Goal: Information Seeking & Learning: Find specific fact

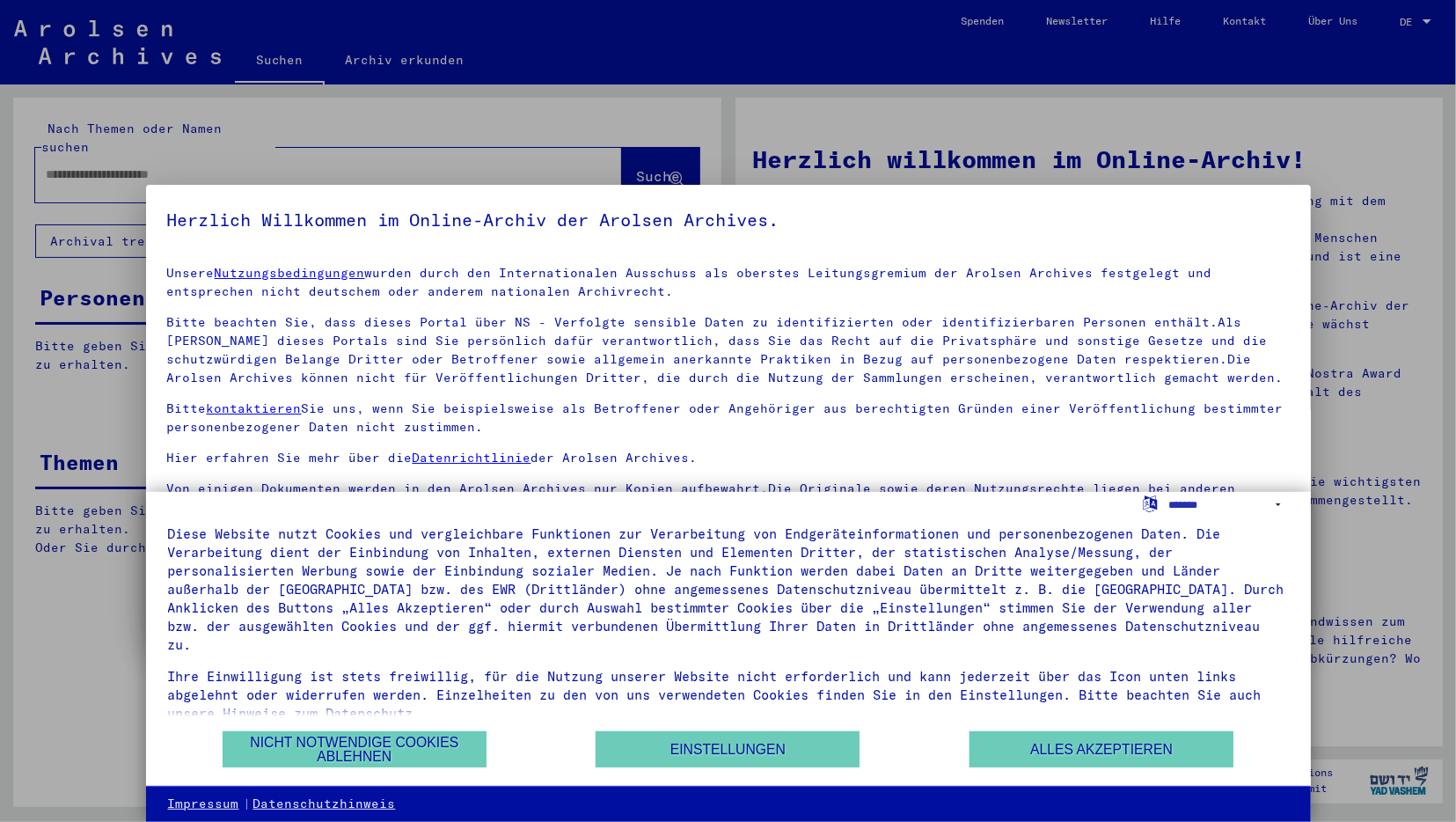
scroll to position [24, 0]
drag, startPoint x: 1045, startPoint y: 754, endPoint x: 972, endPoint y: 750, distance: 73.1
click at [1046, 754] on button "Alles akzeptieren" at bounding box center [1102, 749] width 264 height 36
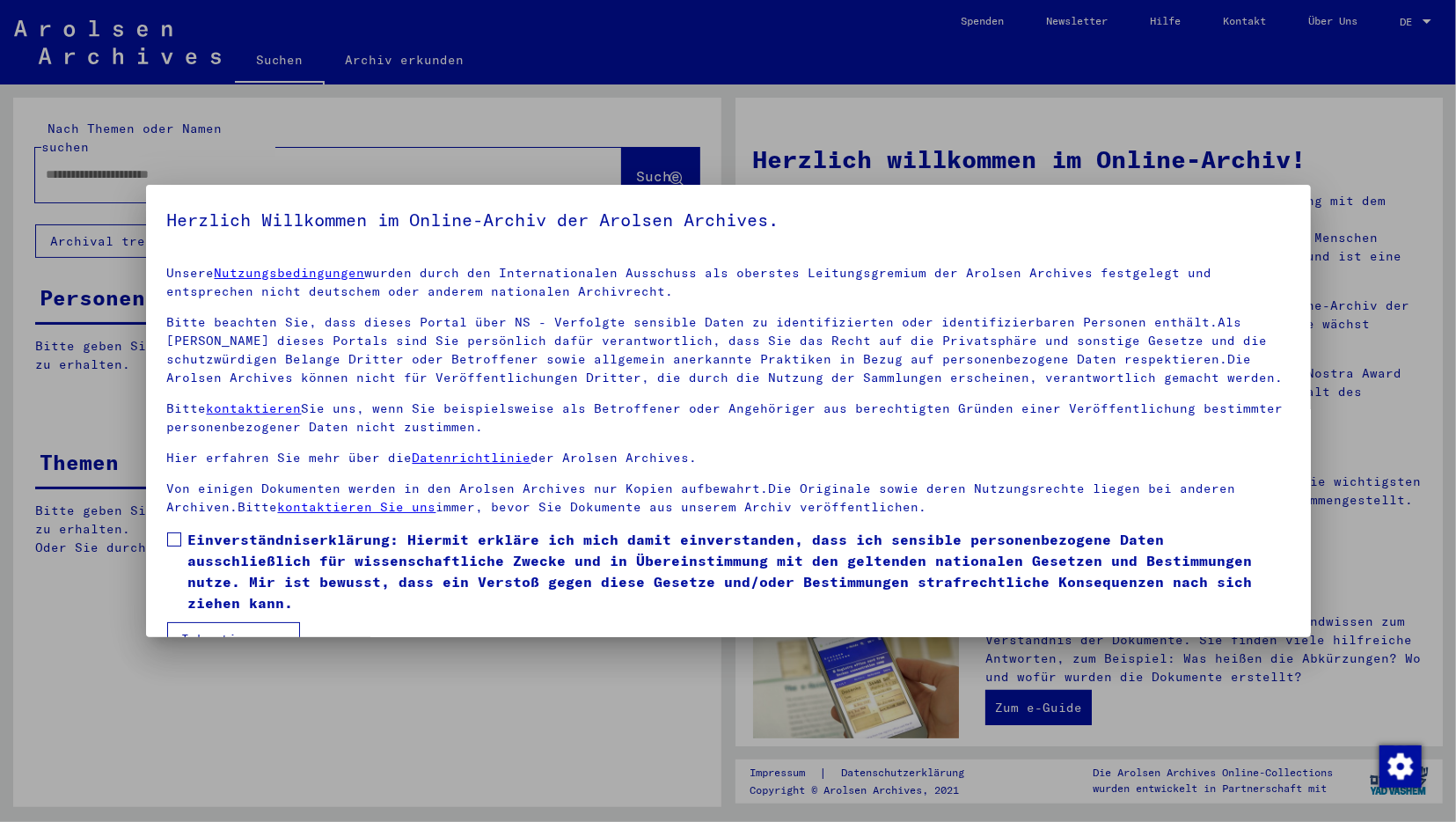
click at [193, 543] on span "Einverständniserklärung: Hiermit erkläre ich mich damit einverstanden, dass ich…" at bounding box center [738, 571] width 1102 height 84
click at [245, 623] on button "Ich stimme zu" at bounding box center [234, 639] width 133 height 33
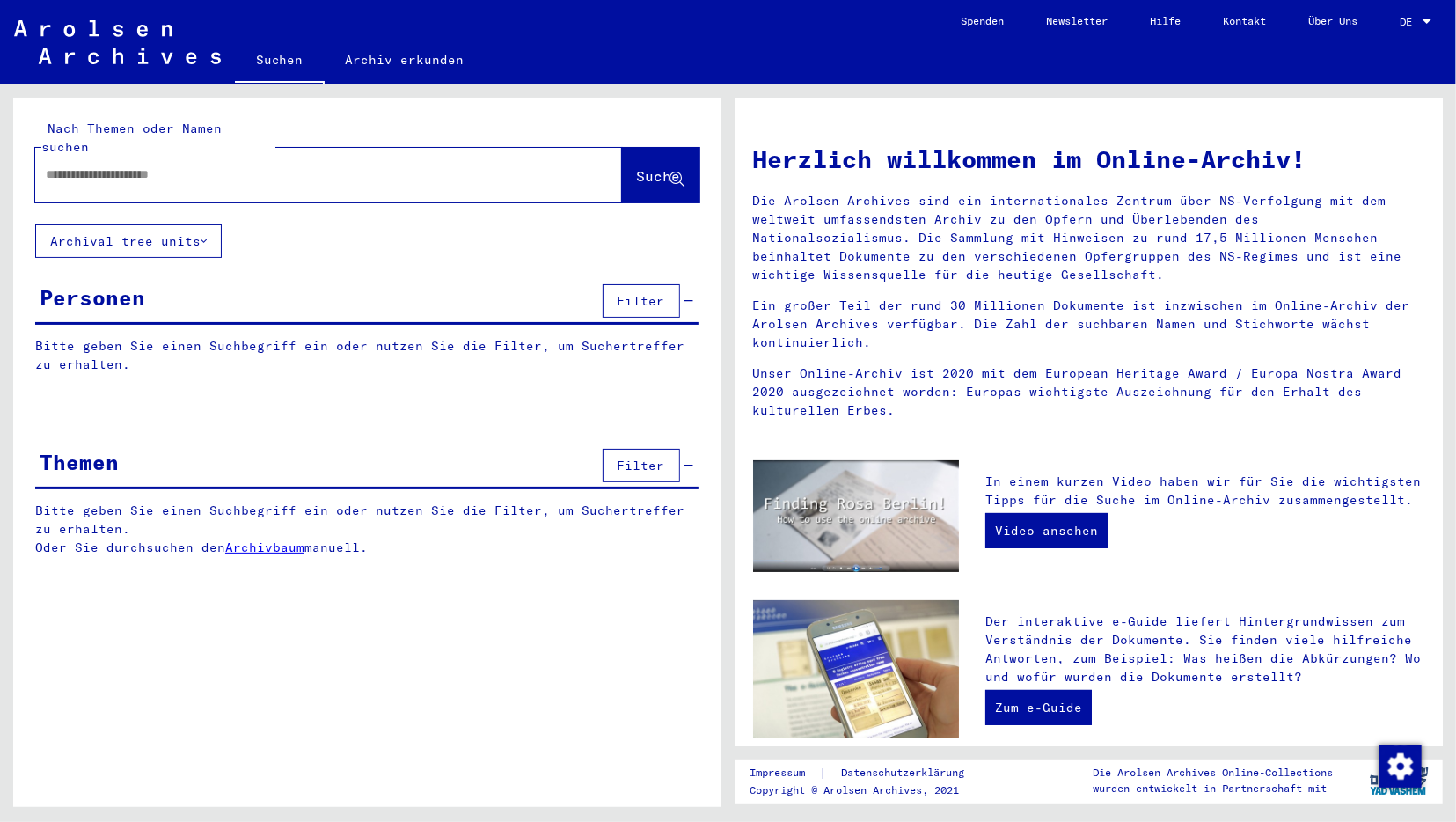
click at [192, 169] on div at bounding box center [302, 174] width 534 height 39
click at [197, 166] on input "text" at bounding box center [307, 174] width 524 height 19
type input "*****"
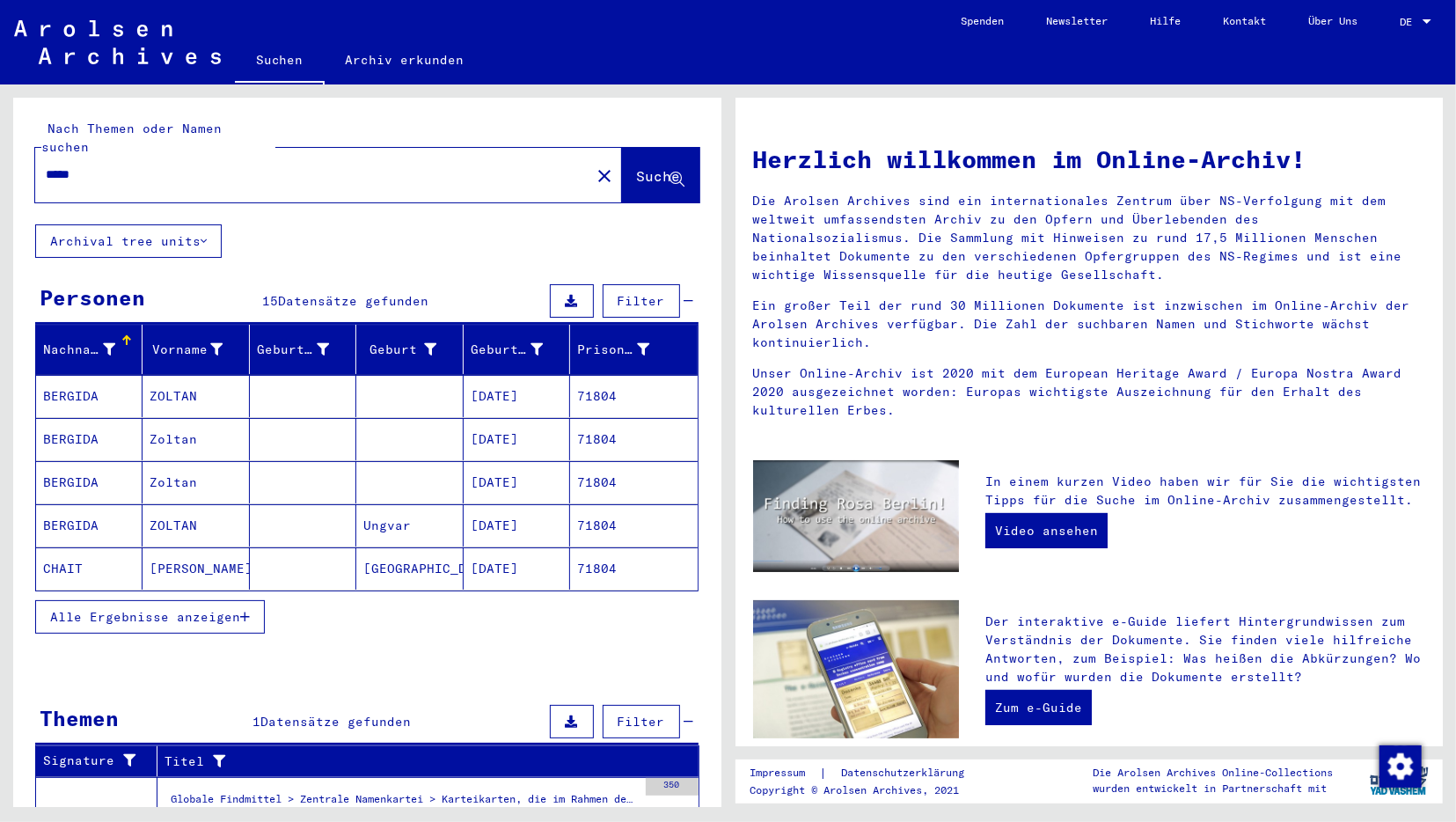
click at [208, 604] on button "Alle Ergebnisse anzeigen" at bounding box center [150, 617] width 229 height 33
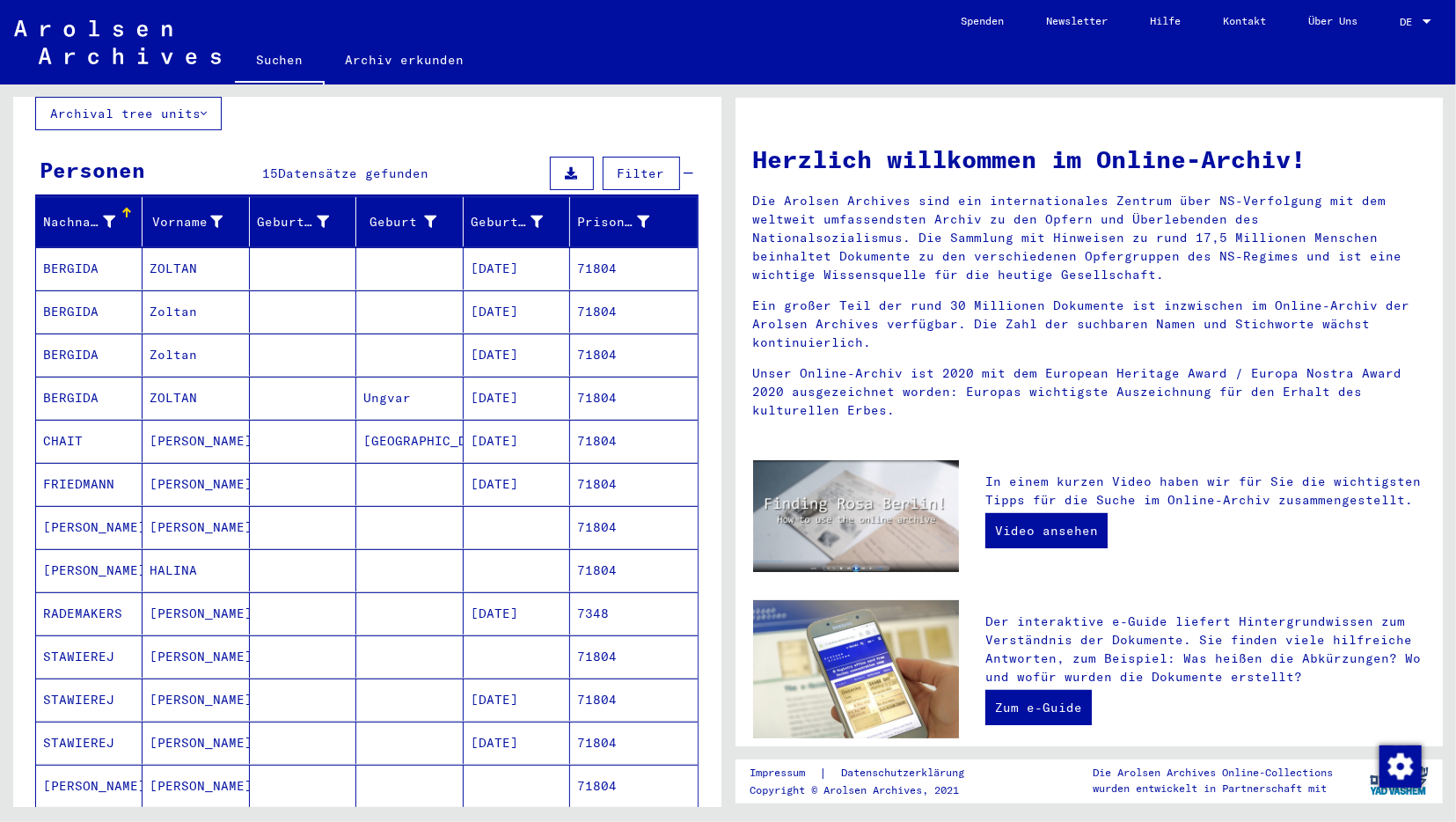
scroll to position [183, 0]
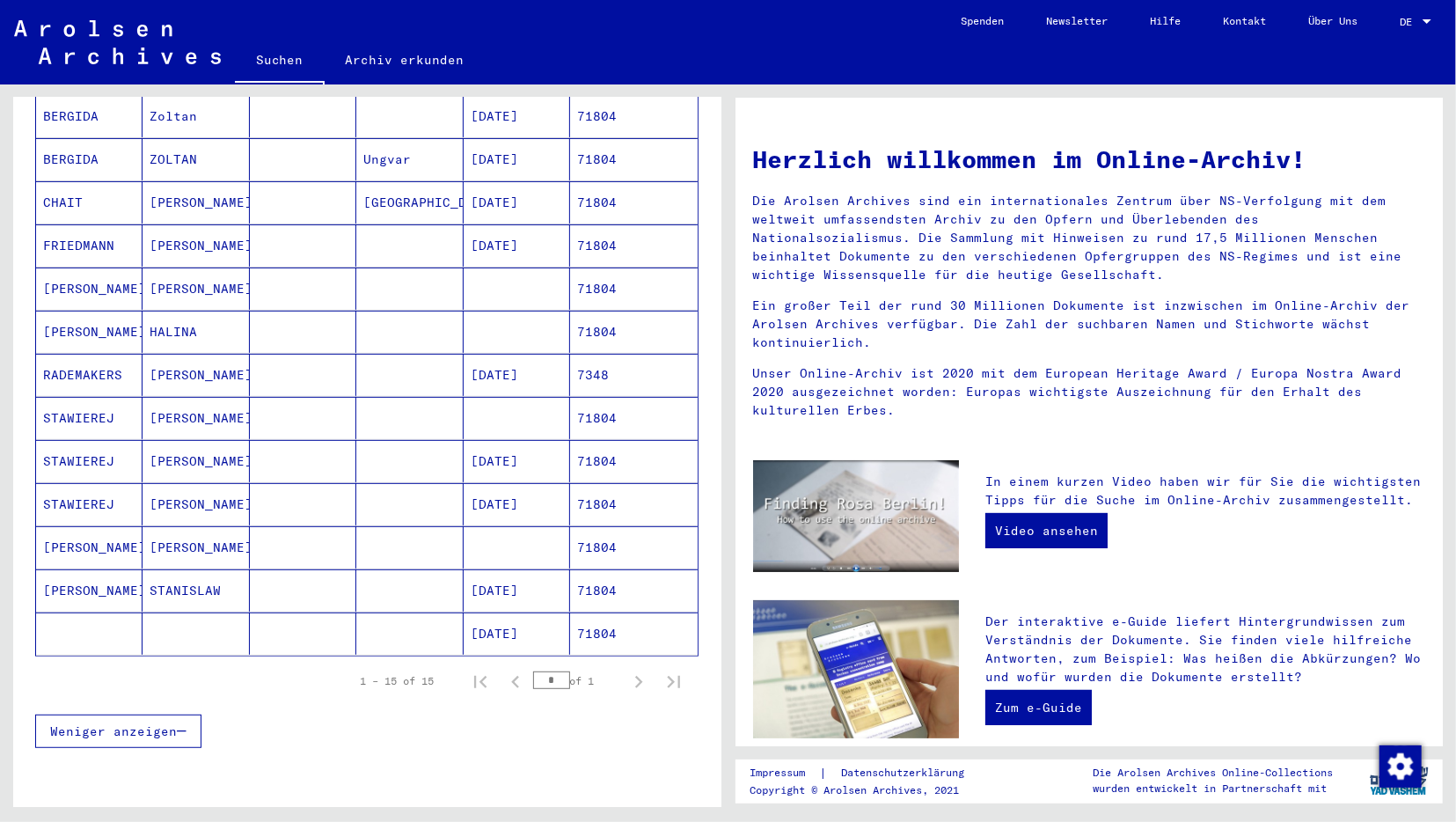
click at [426, 612] on mat-cell at bounding box center [409, 633] width 107 height 42
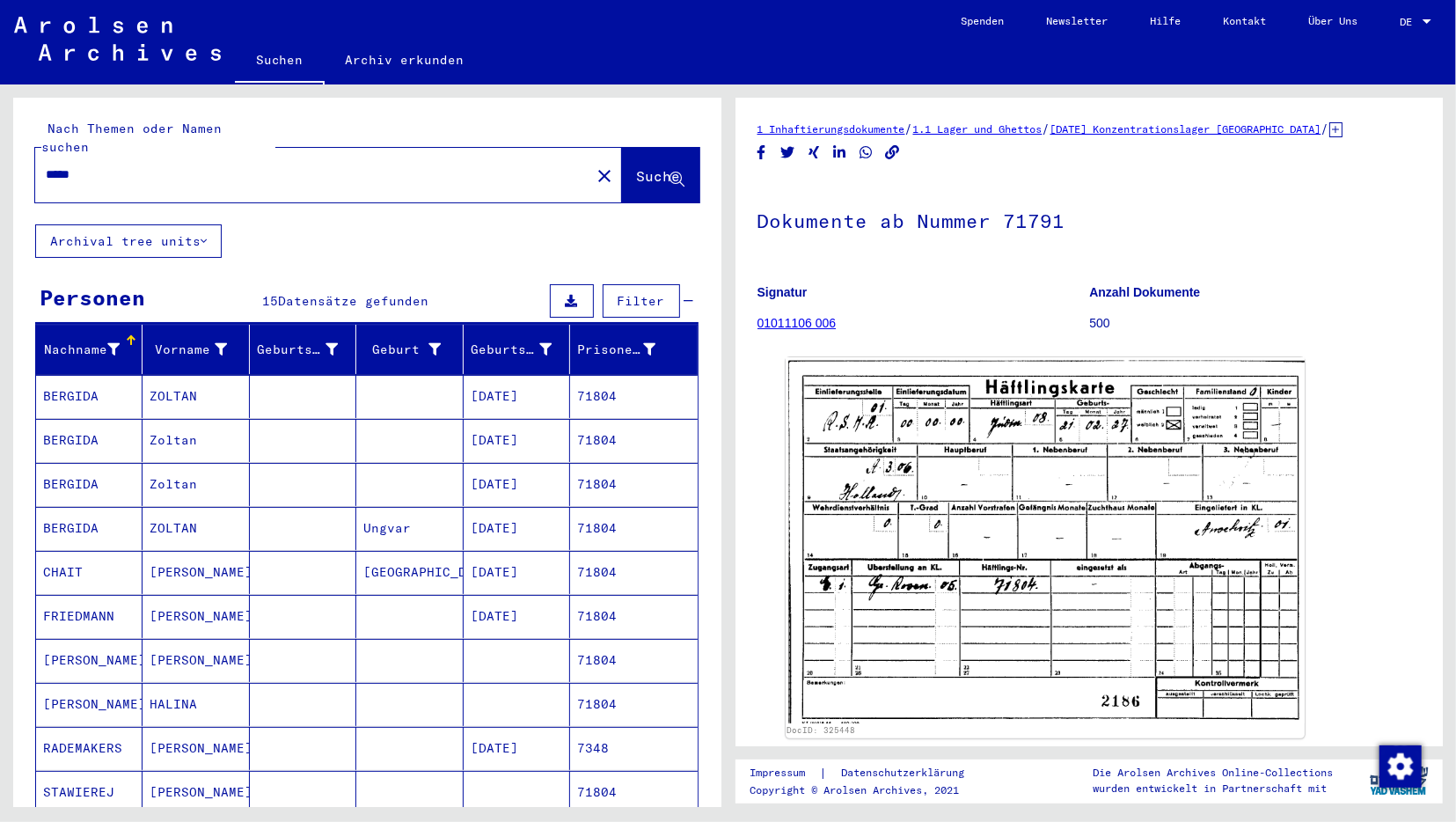
click at [462, 375] on mat-cell at bounding box center [409, 397] width 107 height 43
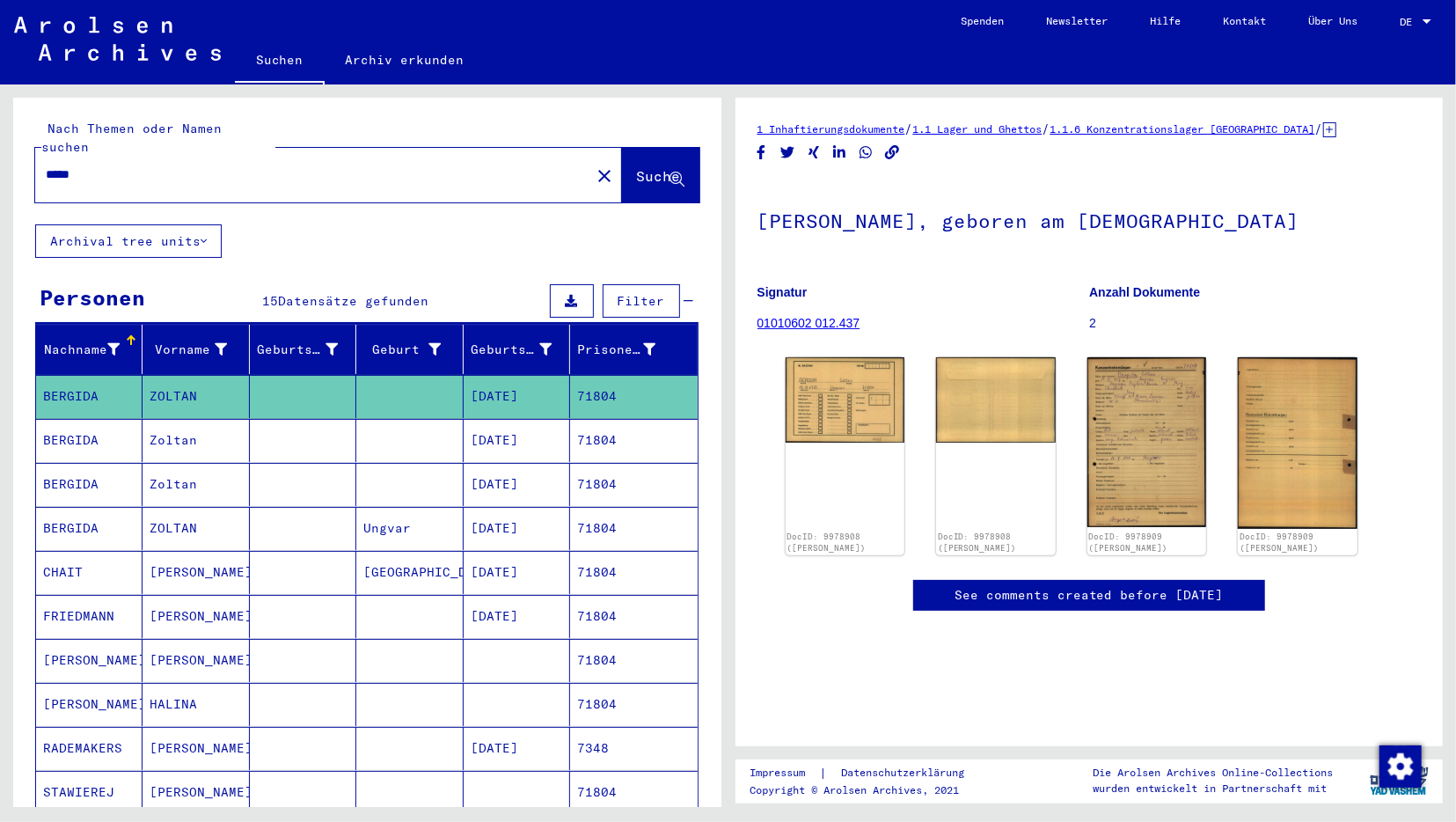
click at [466, 419] on mat-cell "[DATE]" at bounding box center [516, 441] width 107 height 43
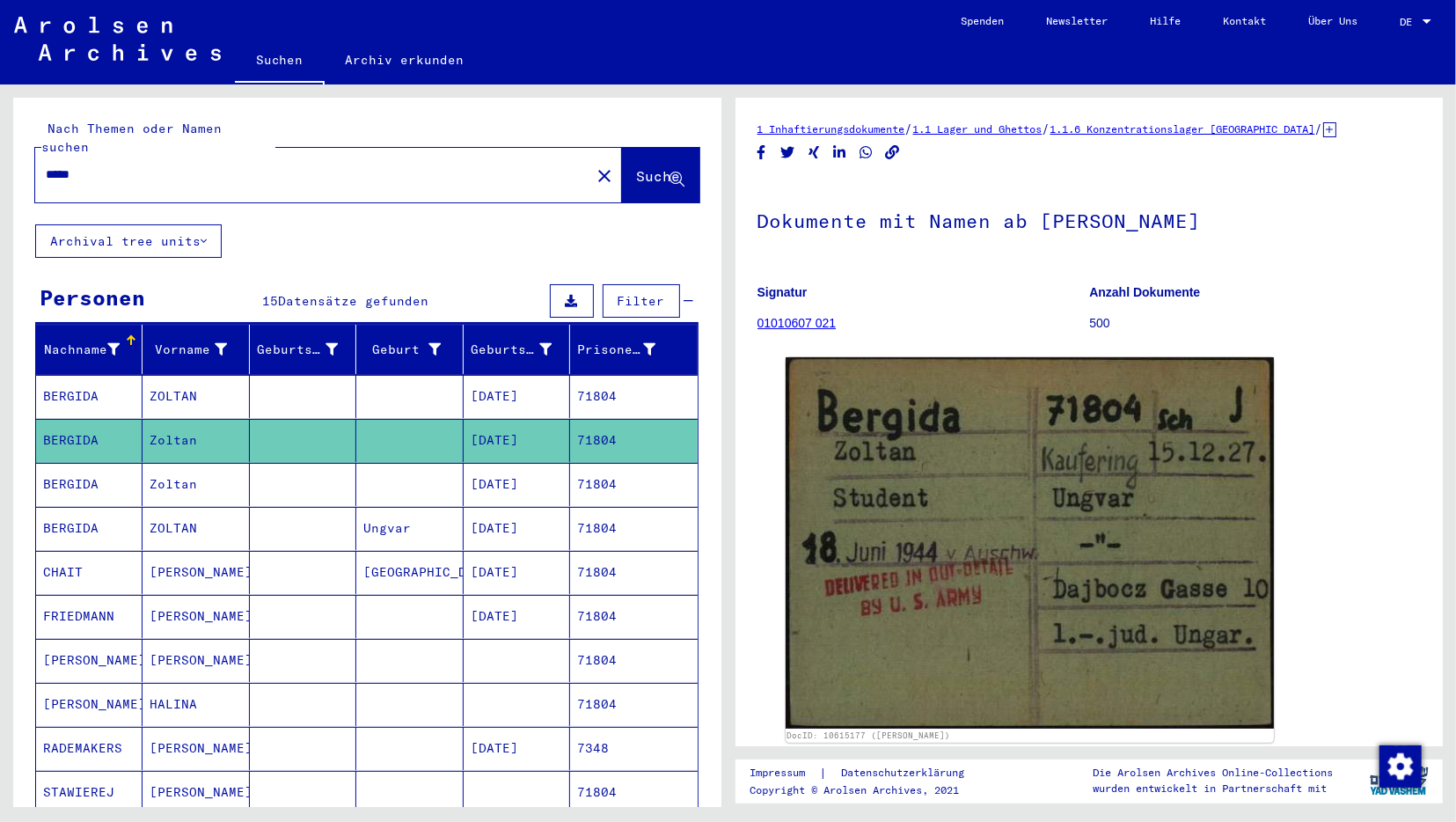
click at [463, 463] on mat-cell "[DATE]" at bounding box center [516, 485] width 107 height 43
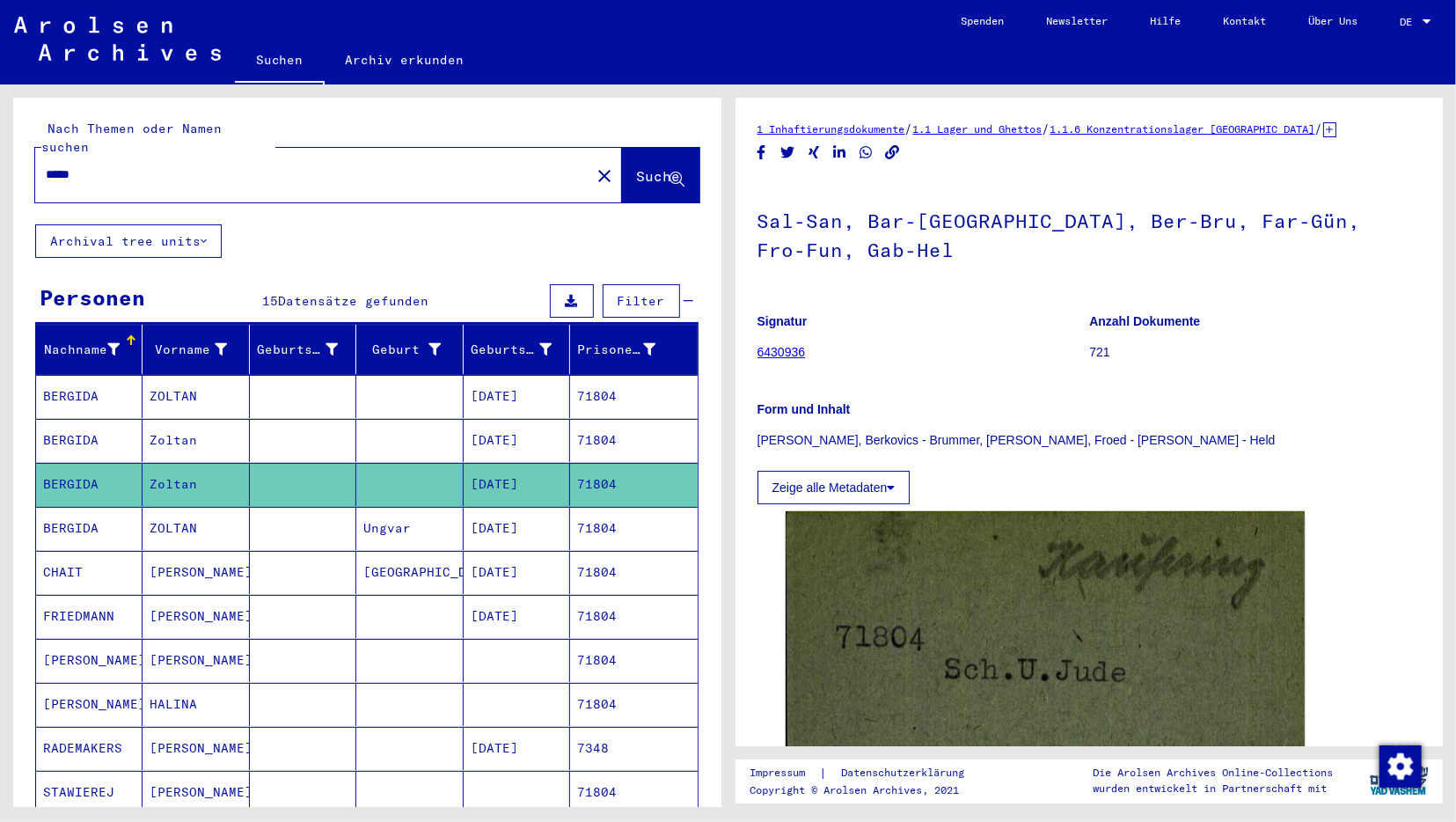
click at [465, 517] on mat-cell "[DATE]" at bounding box center [516, 528] width 107 height 43
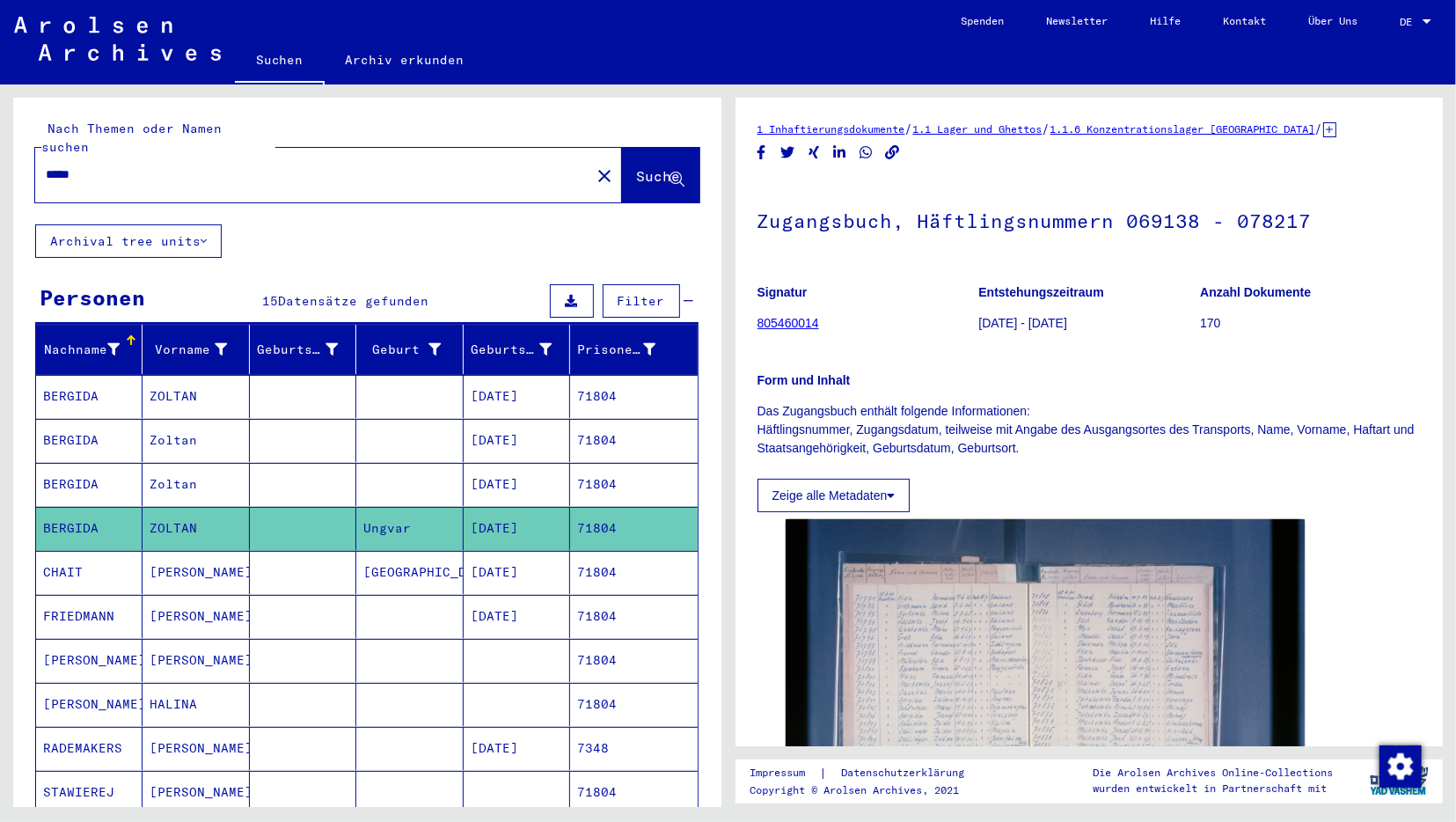
click at [469, 554] on mat-cell "[DATE]" at bounding box center [516, 572] width 107 height 43
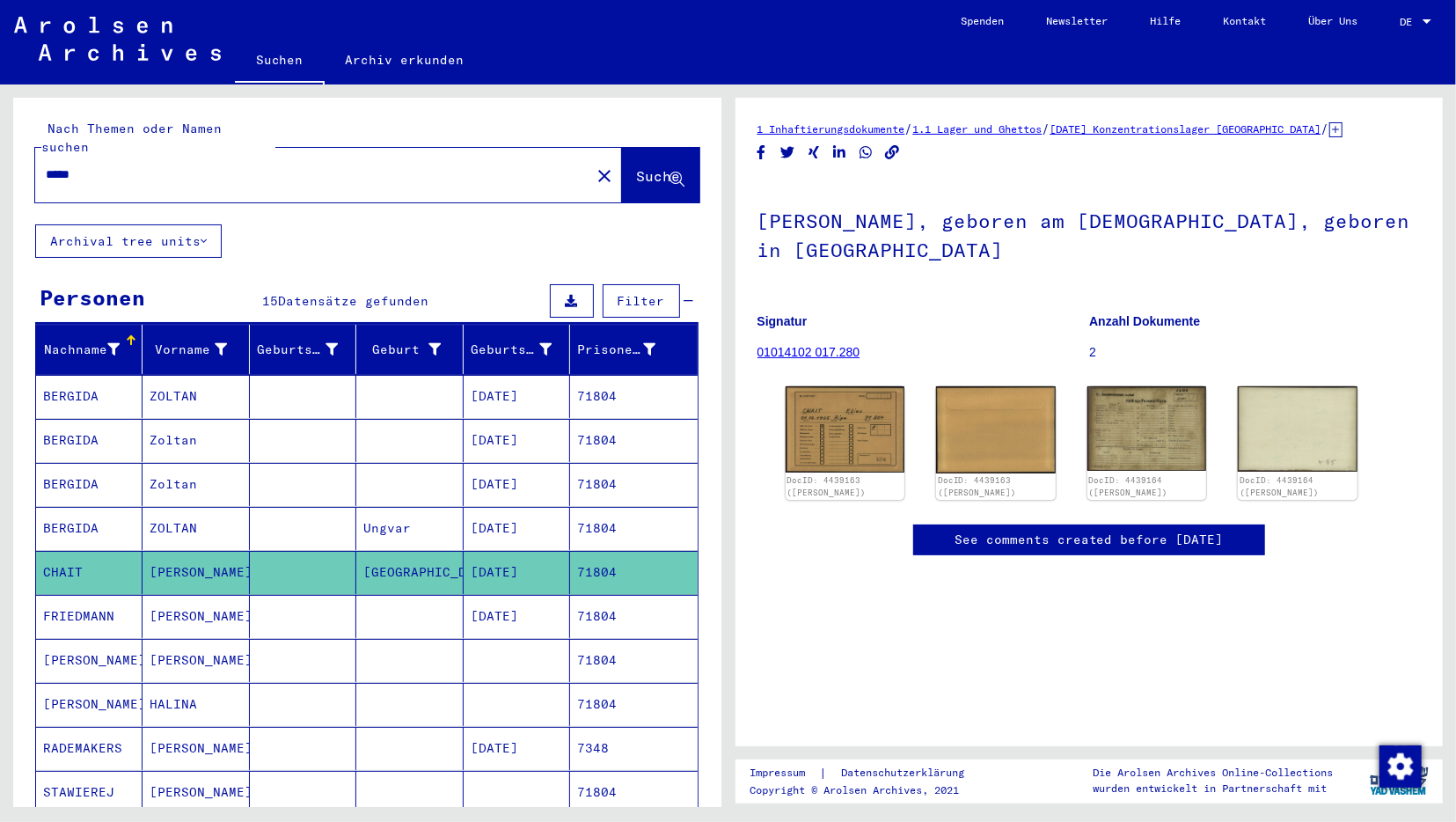
click at [467, 602] on mat-cell "[DATE]" at bounding box center [516, 616] width 107 height 43
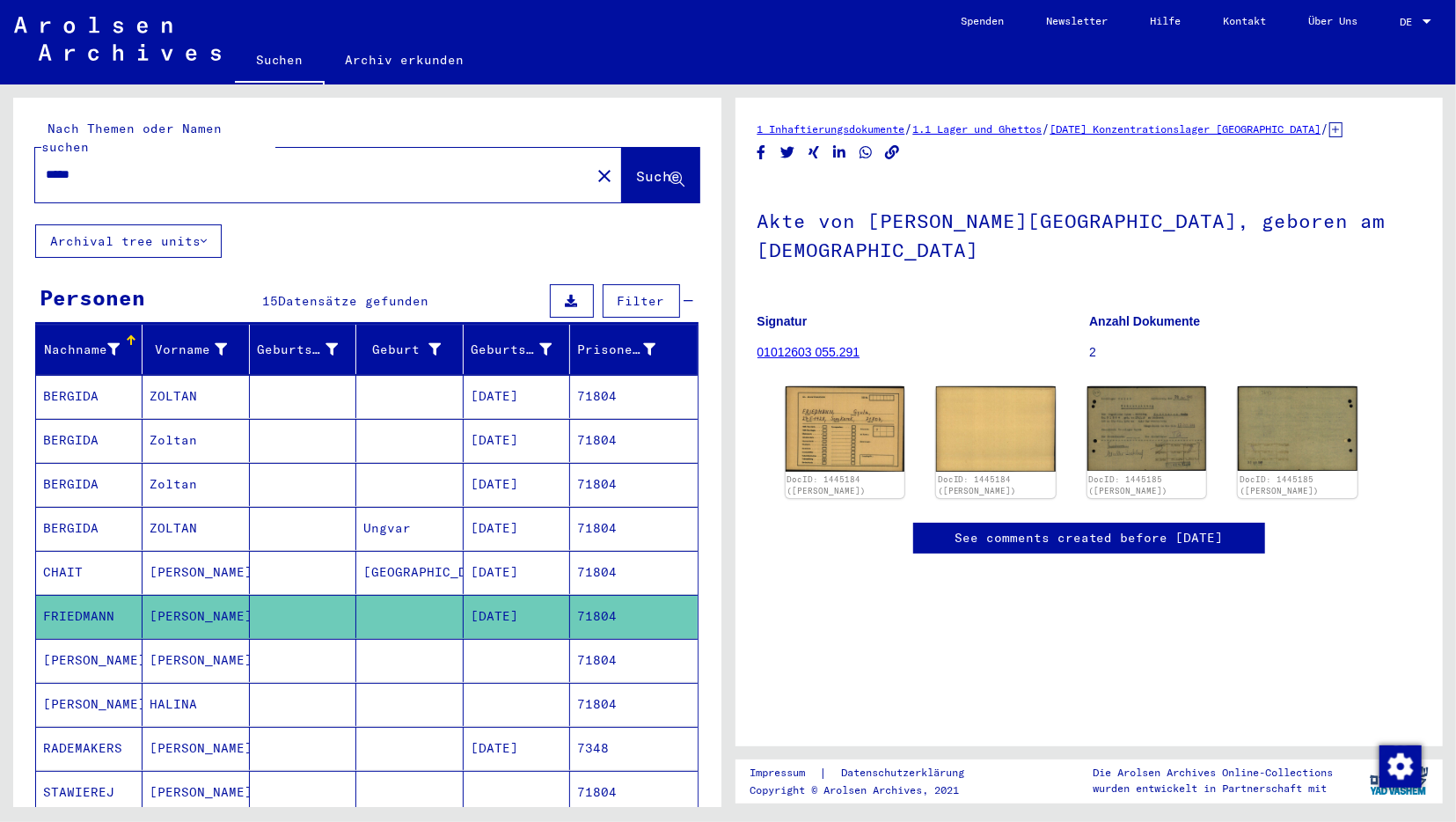
click at [454, 639] on mat-cell at bounding box center [409, 660] width 107 height 43
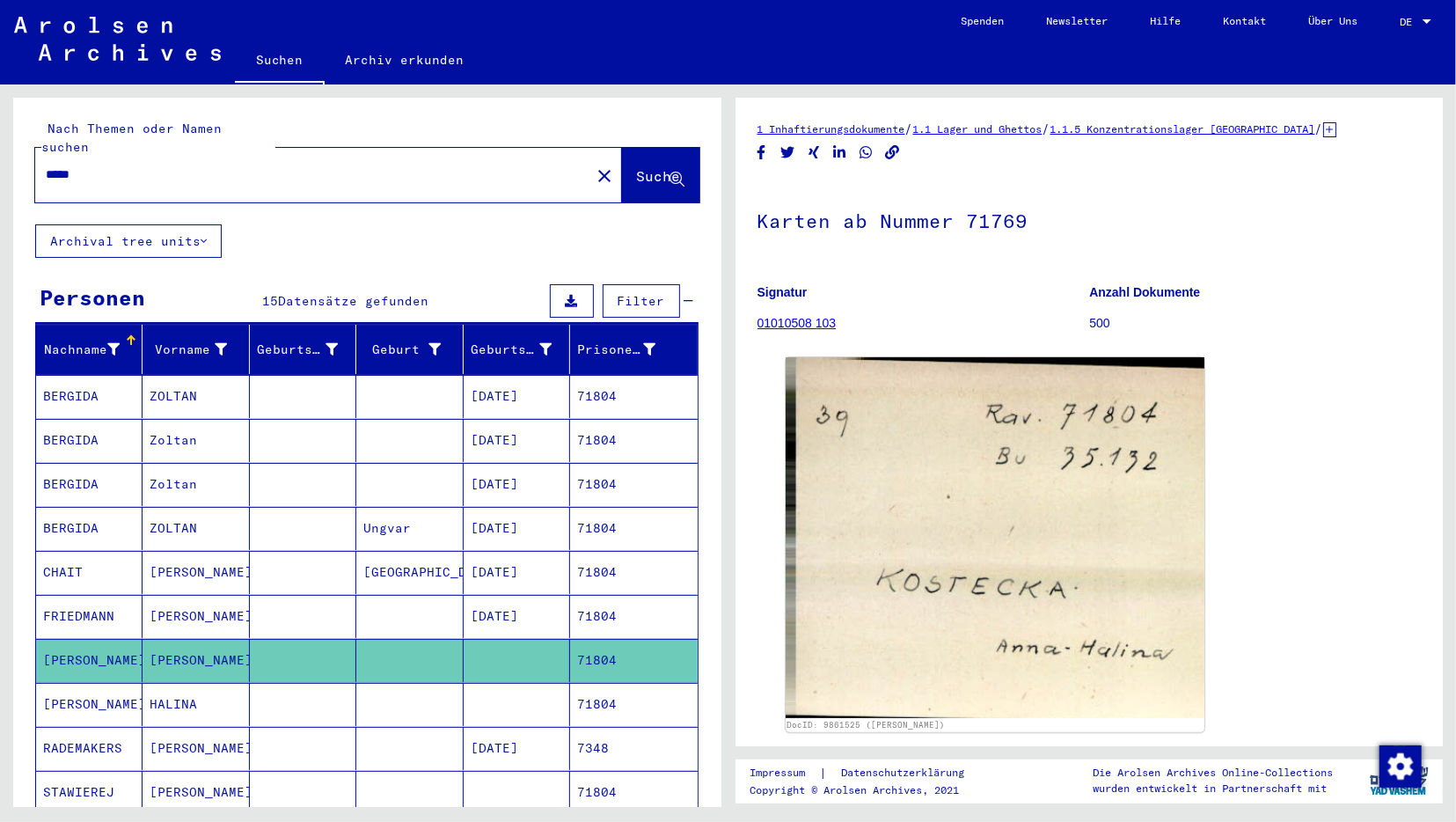
click at [451, 683] on mat-cell at bounding box center [409, 704] width 107 height 43
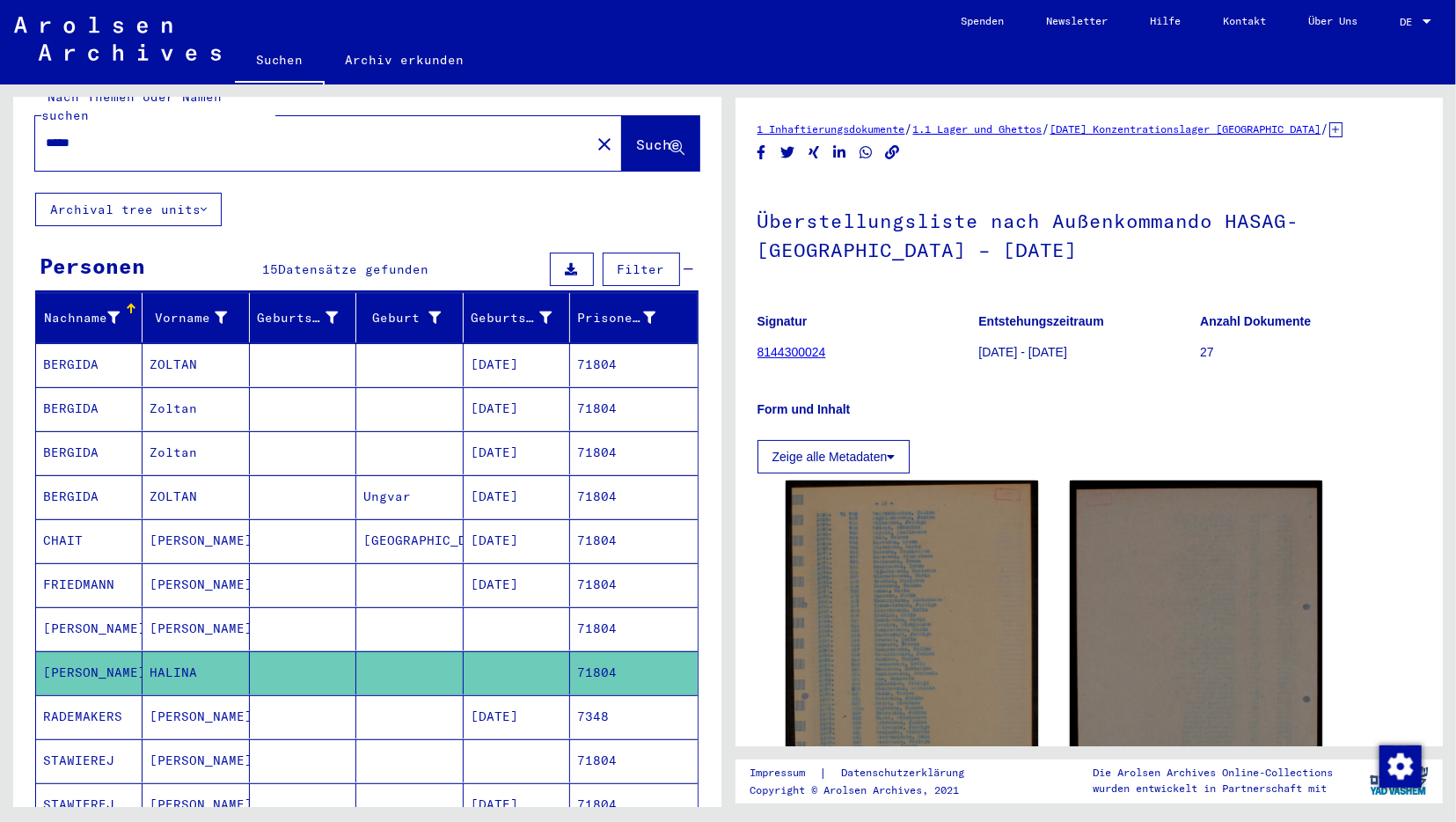
scroll to position [91, 0]
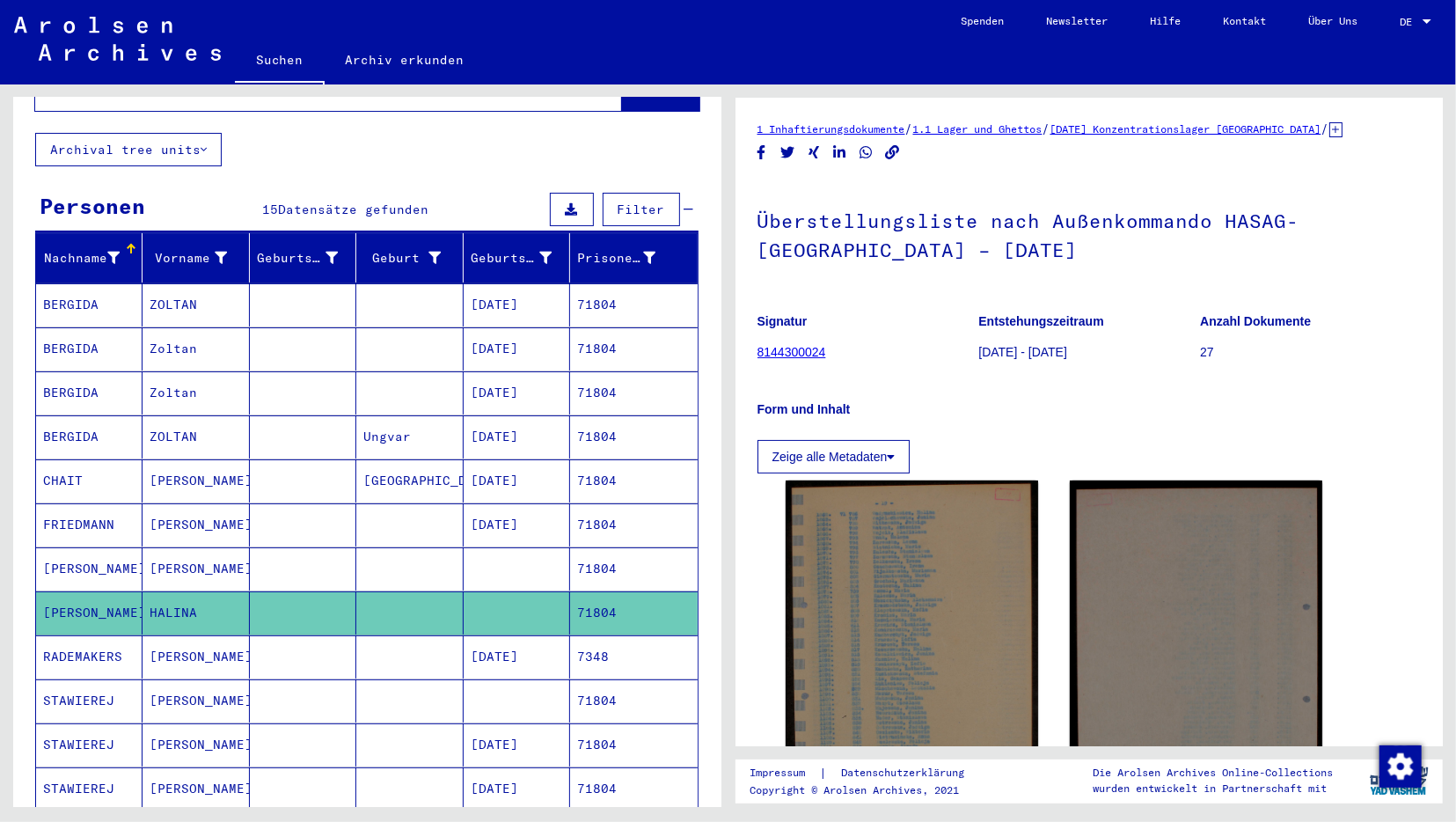
click at [413, 636] on mat-cell at bounding box center [409, 657] width 107 height 43
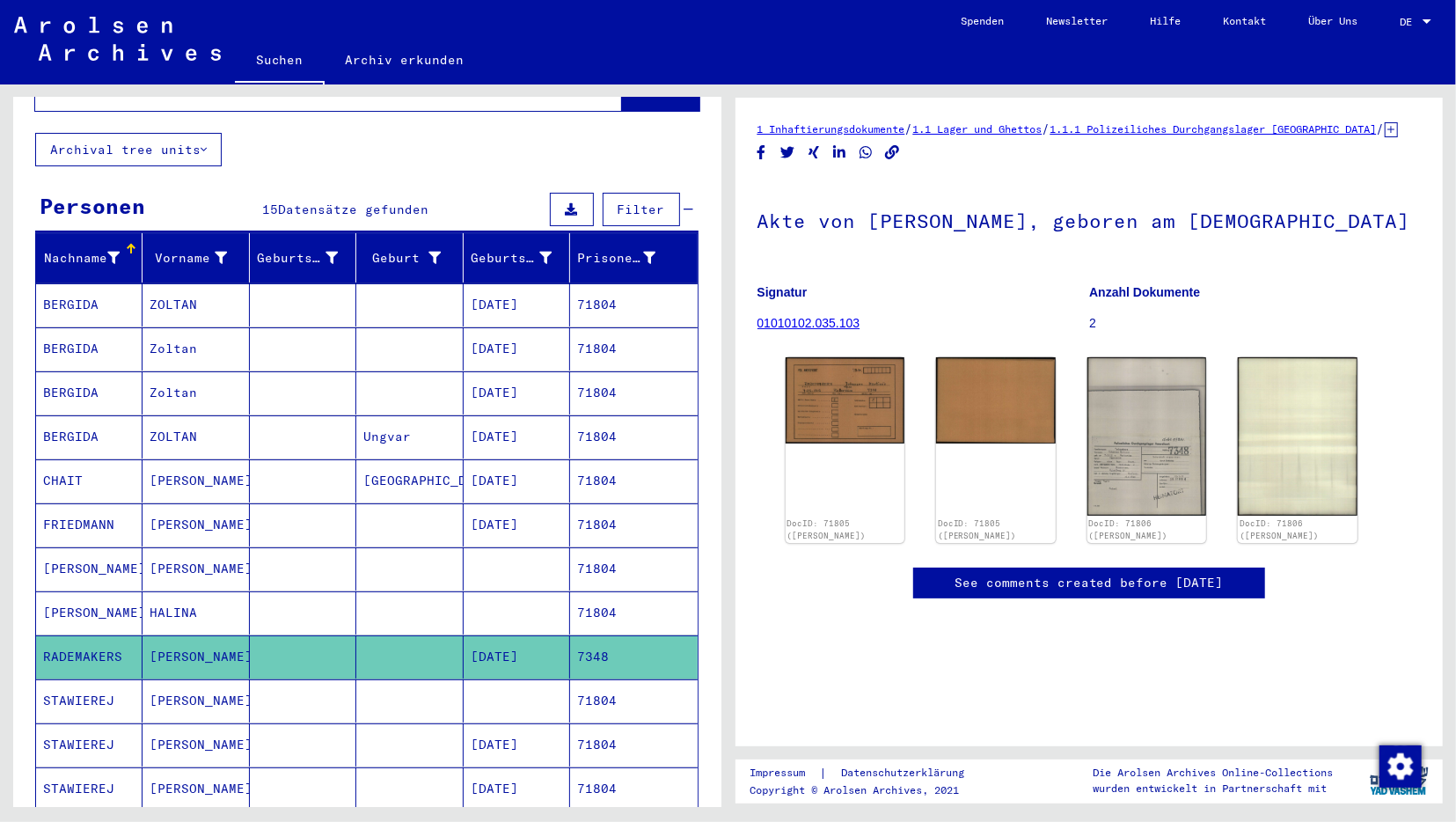
click at [412, 680] on mat-cell at bounding box center [409, 701] width 107 height 43
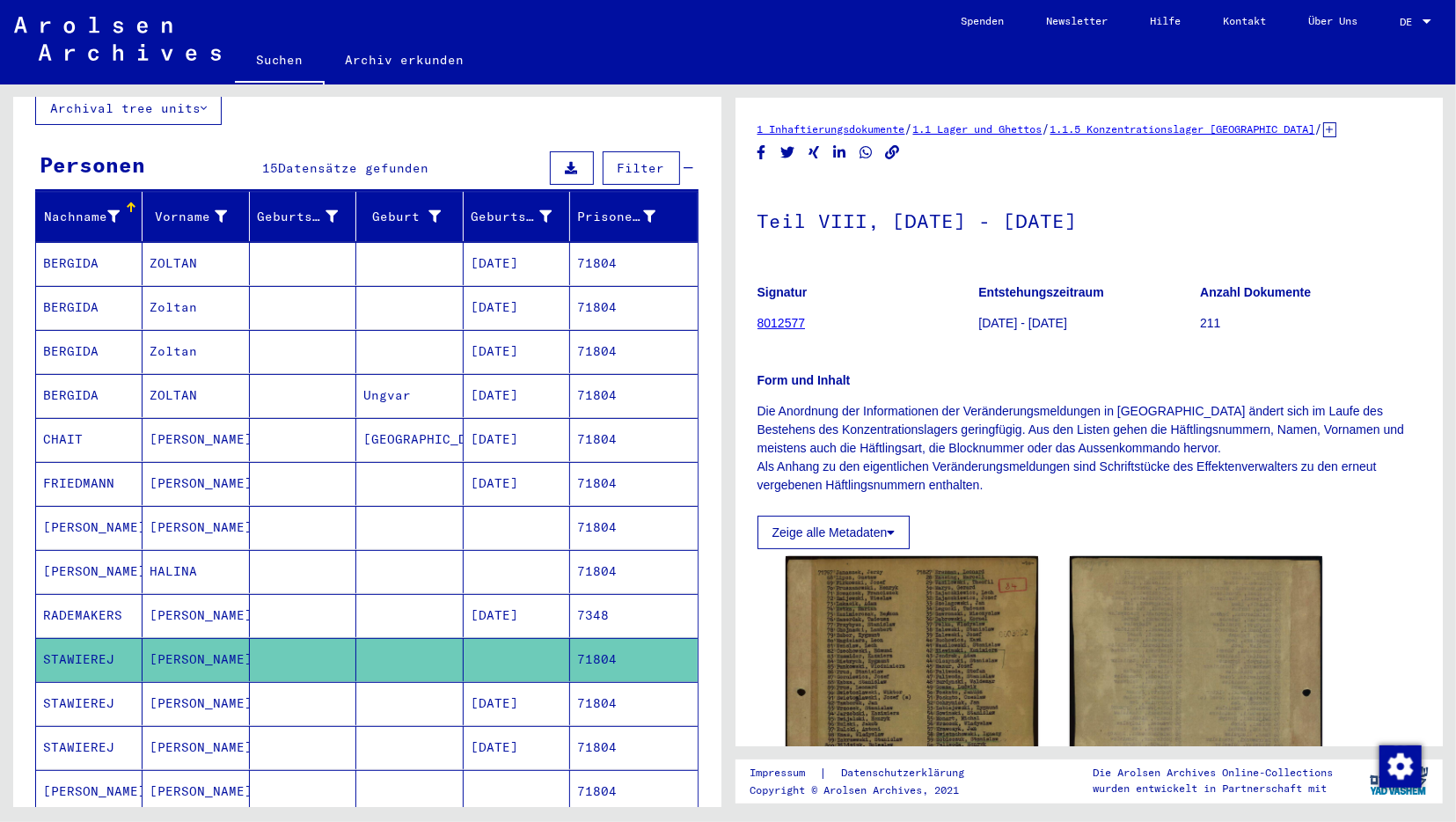
scroll to position [183, 0]
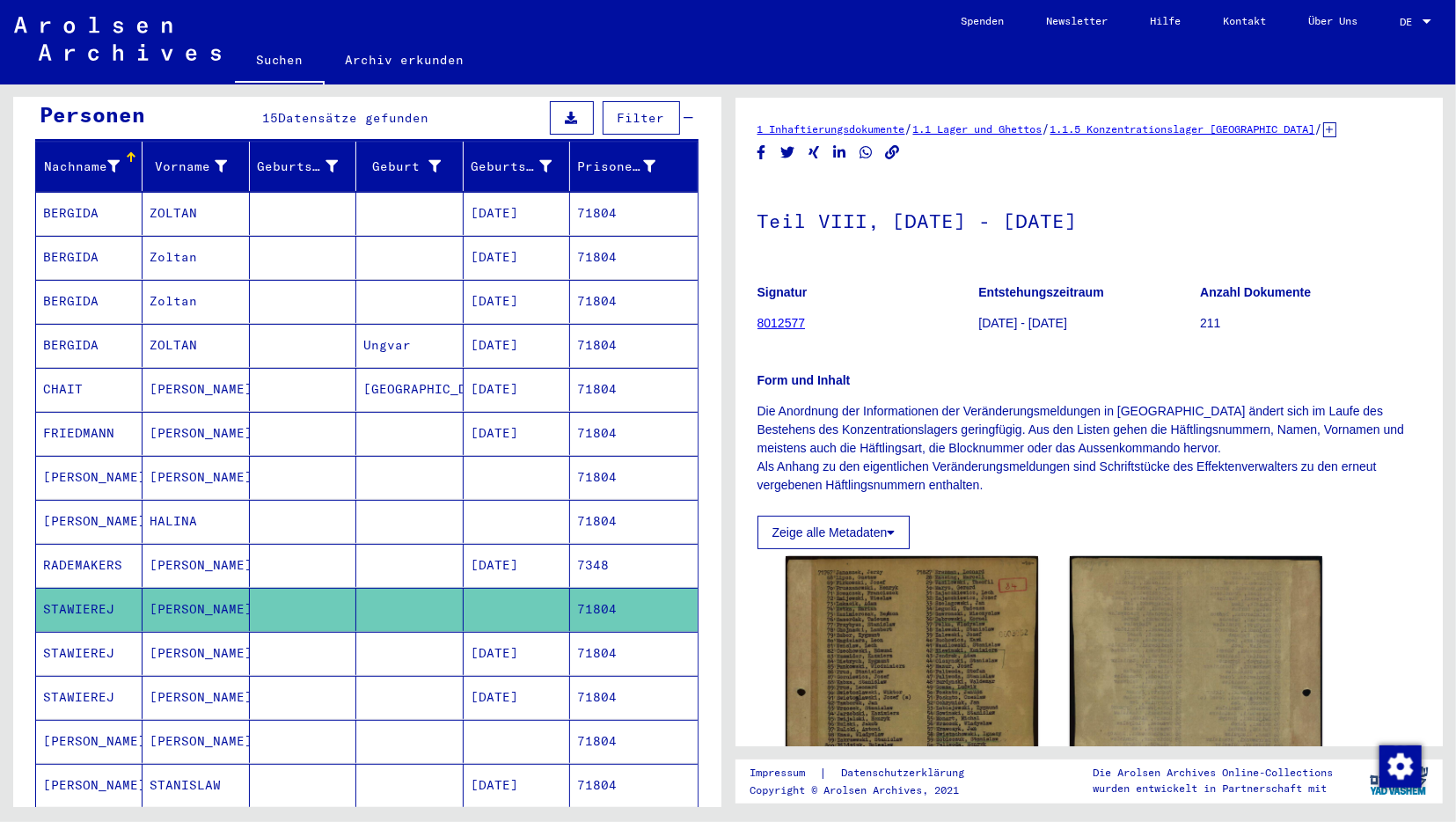
click at [399, 676] on mat-cell at bounding box center [409, 698] width 107 height 43
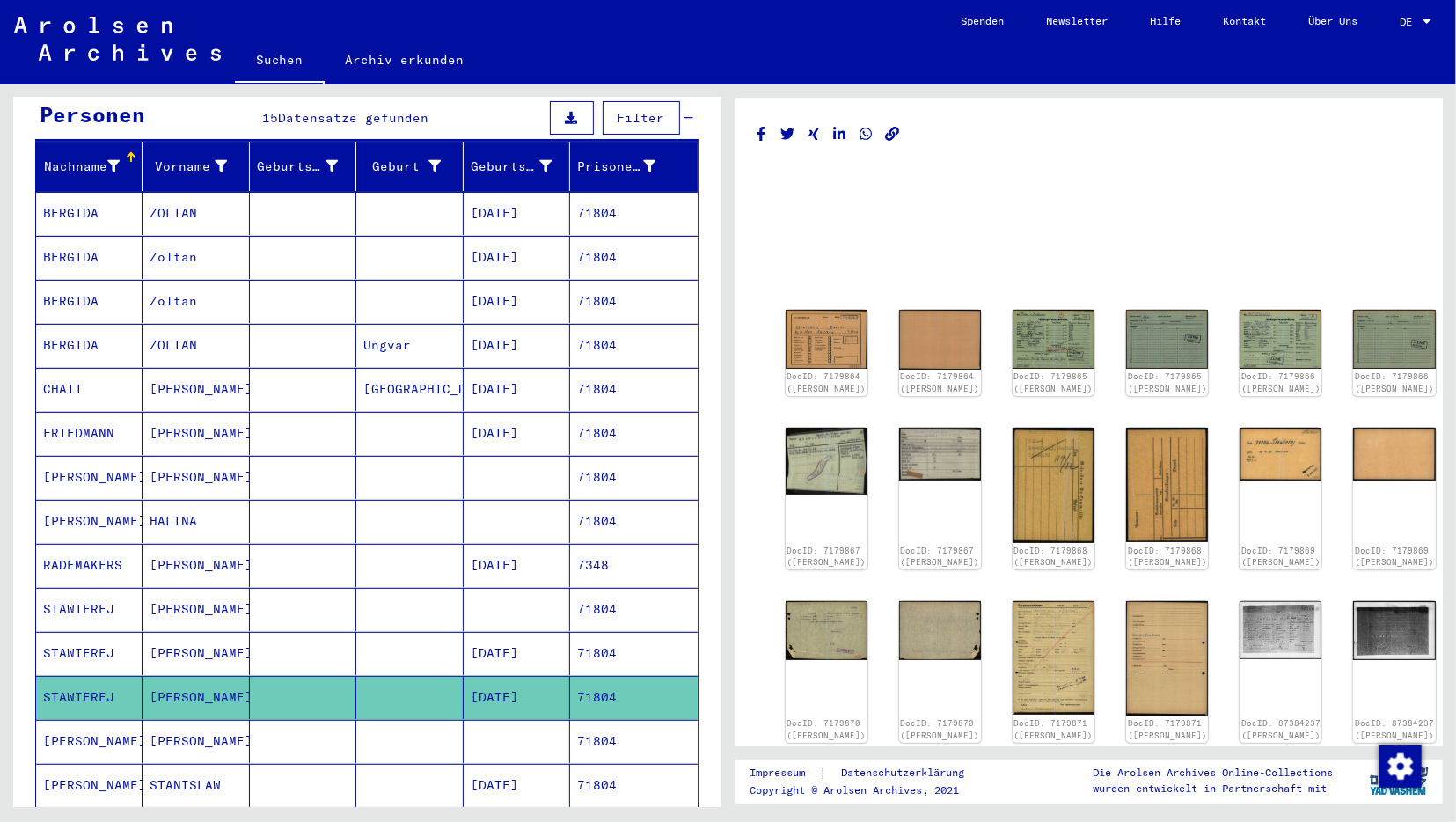
click at [390, 632] on mat-cell at bounding box center [409, 653] width 107 height 43
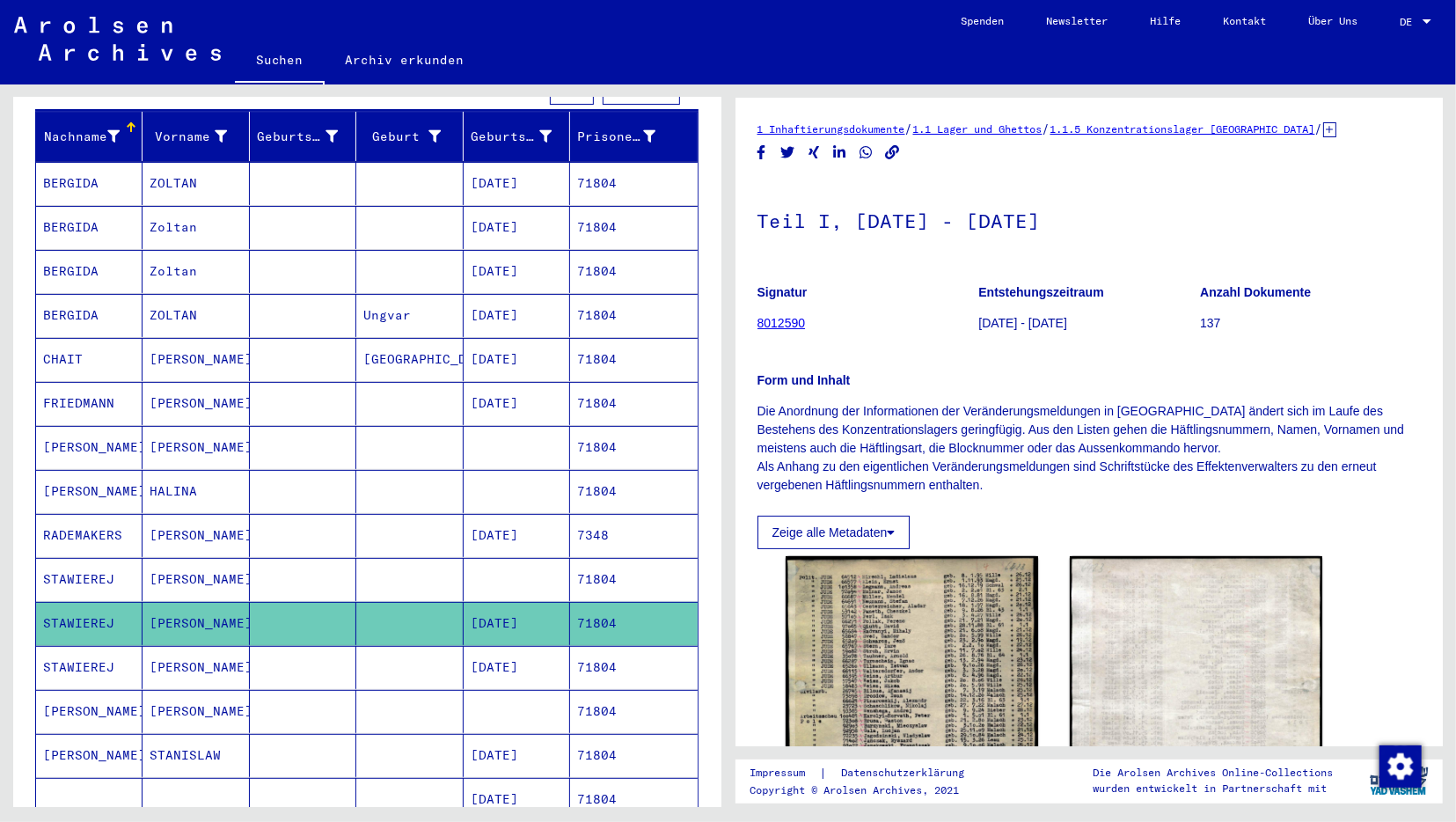
scroll to position [274, 0]
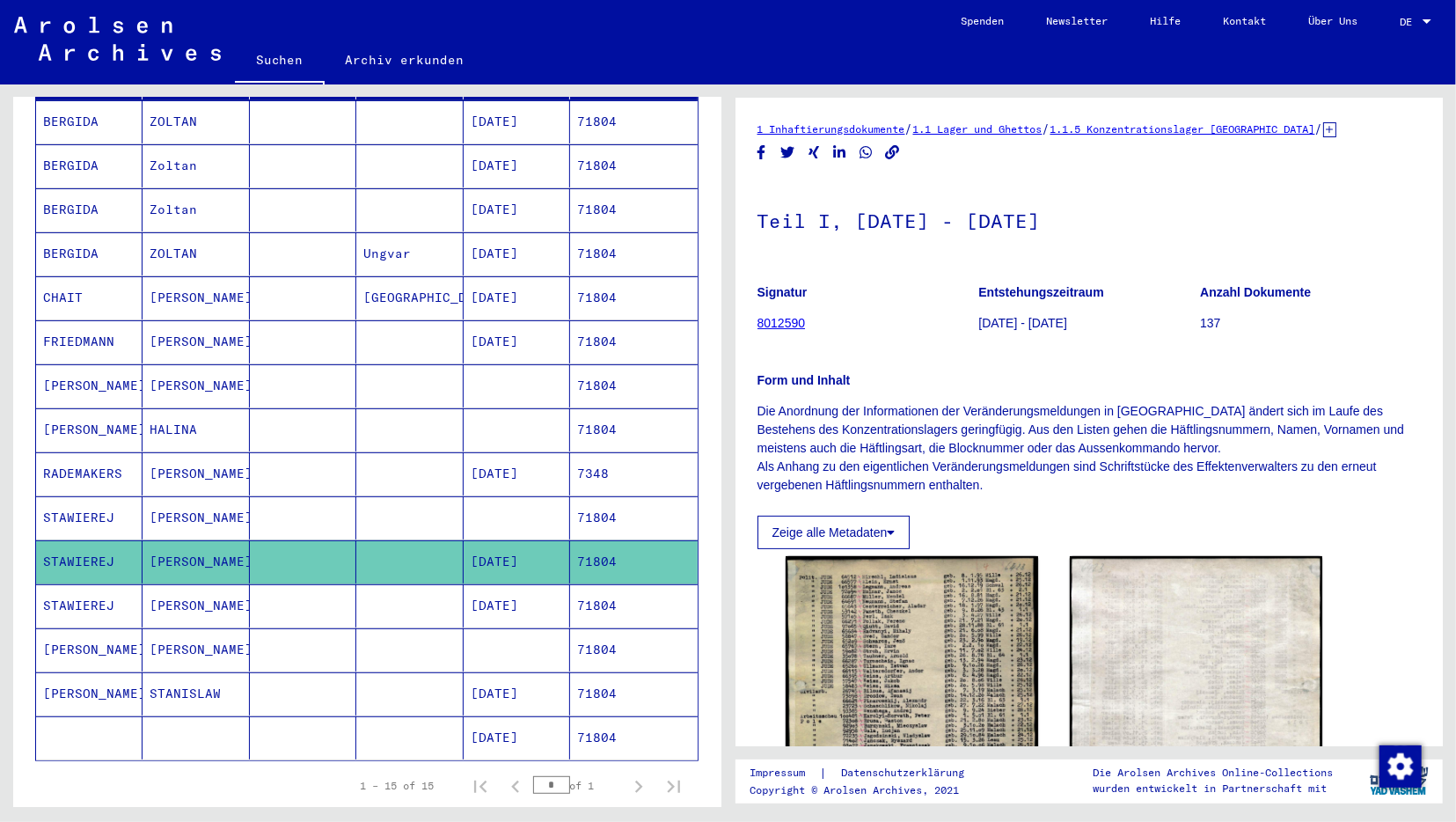
click at [397, 585] on mat-cell at bounding box center [409, 606] width 107 height 43
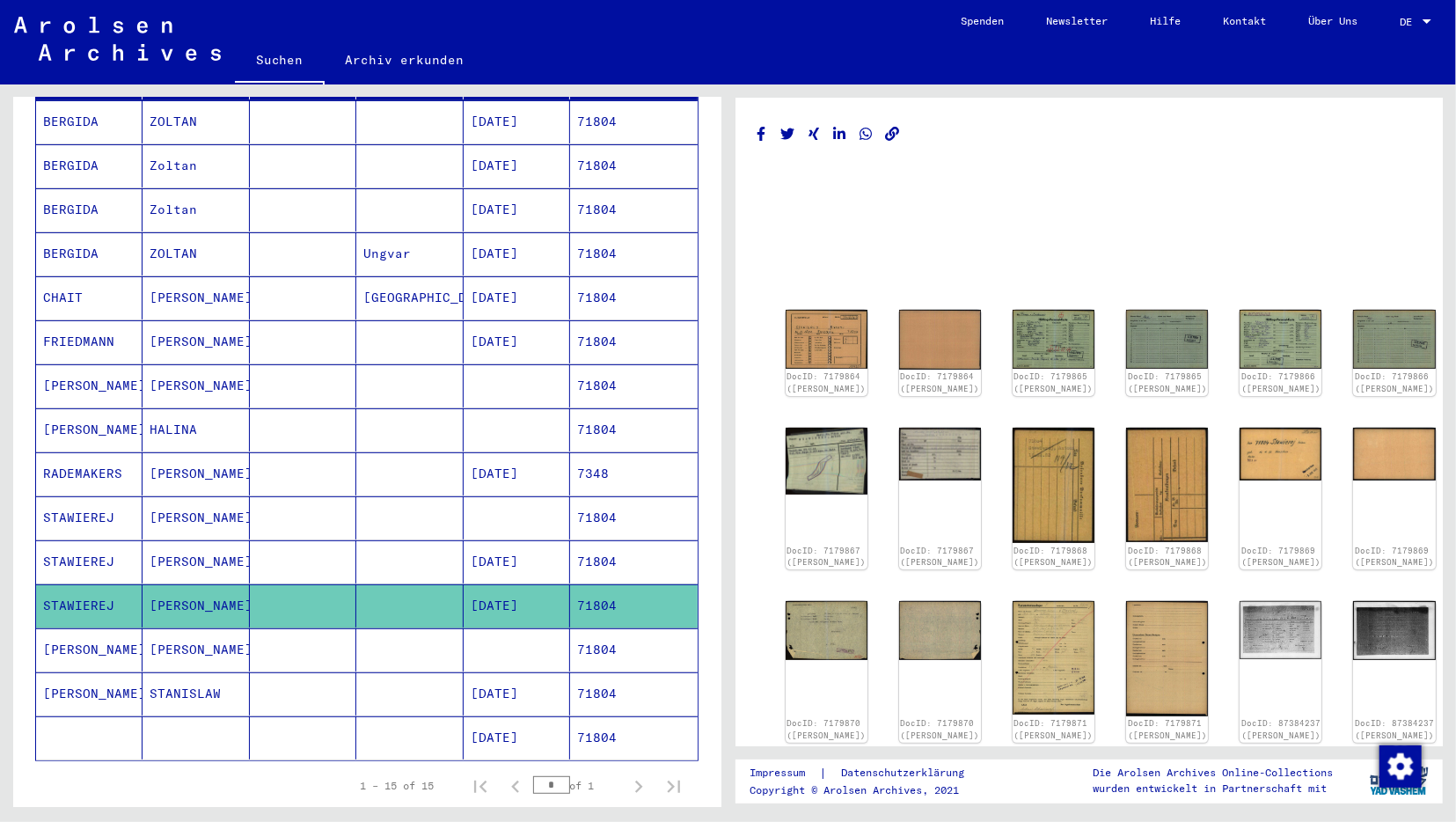
click at [396, 628] on mat-cell at bounding box center [409, 650] width 107 height 43
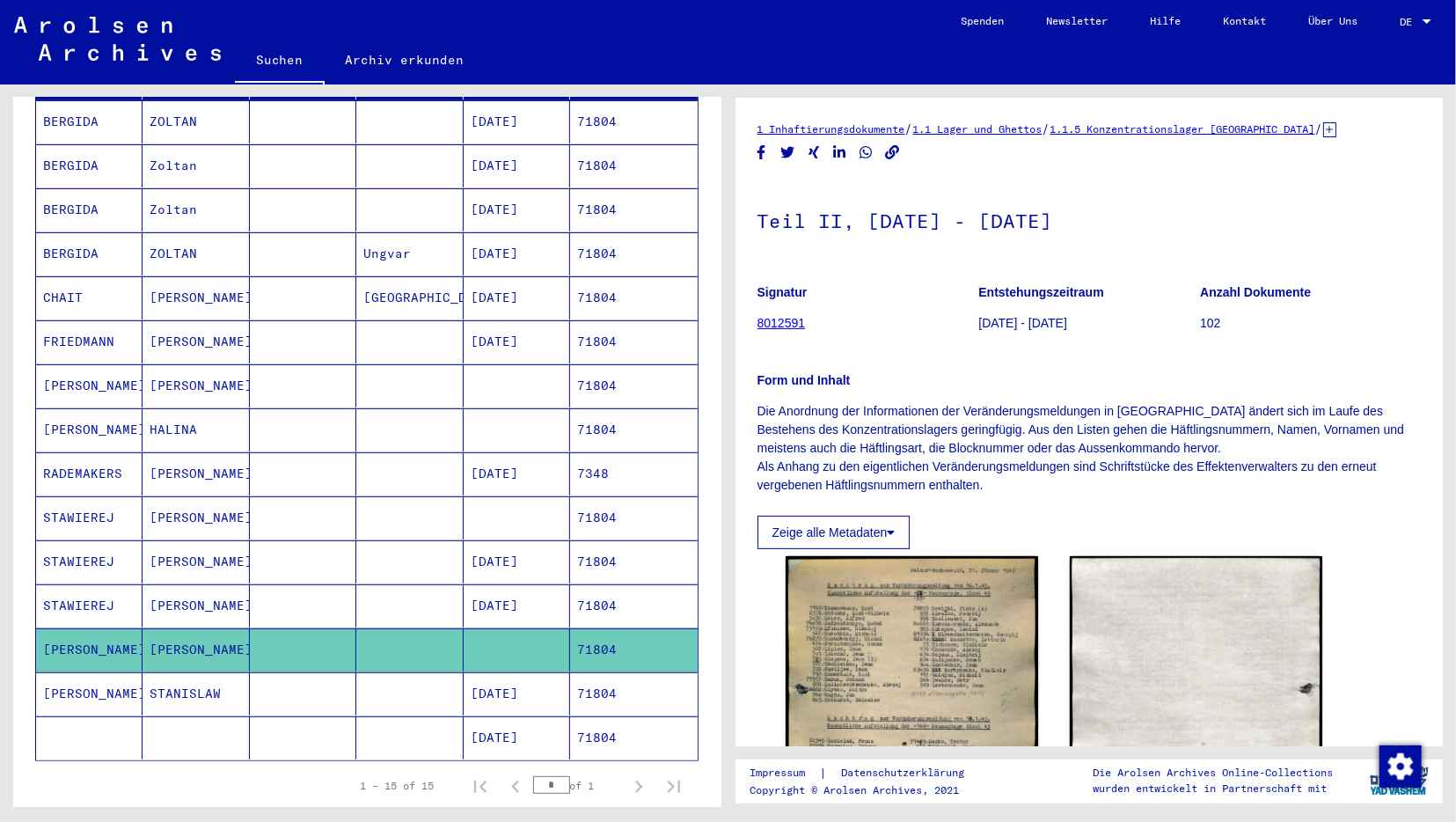
click at [395, 672] on mat-cell at bounding box center [409, 694] width 107 height 43
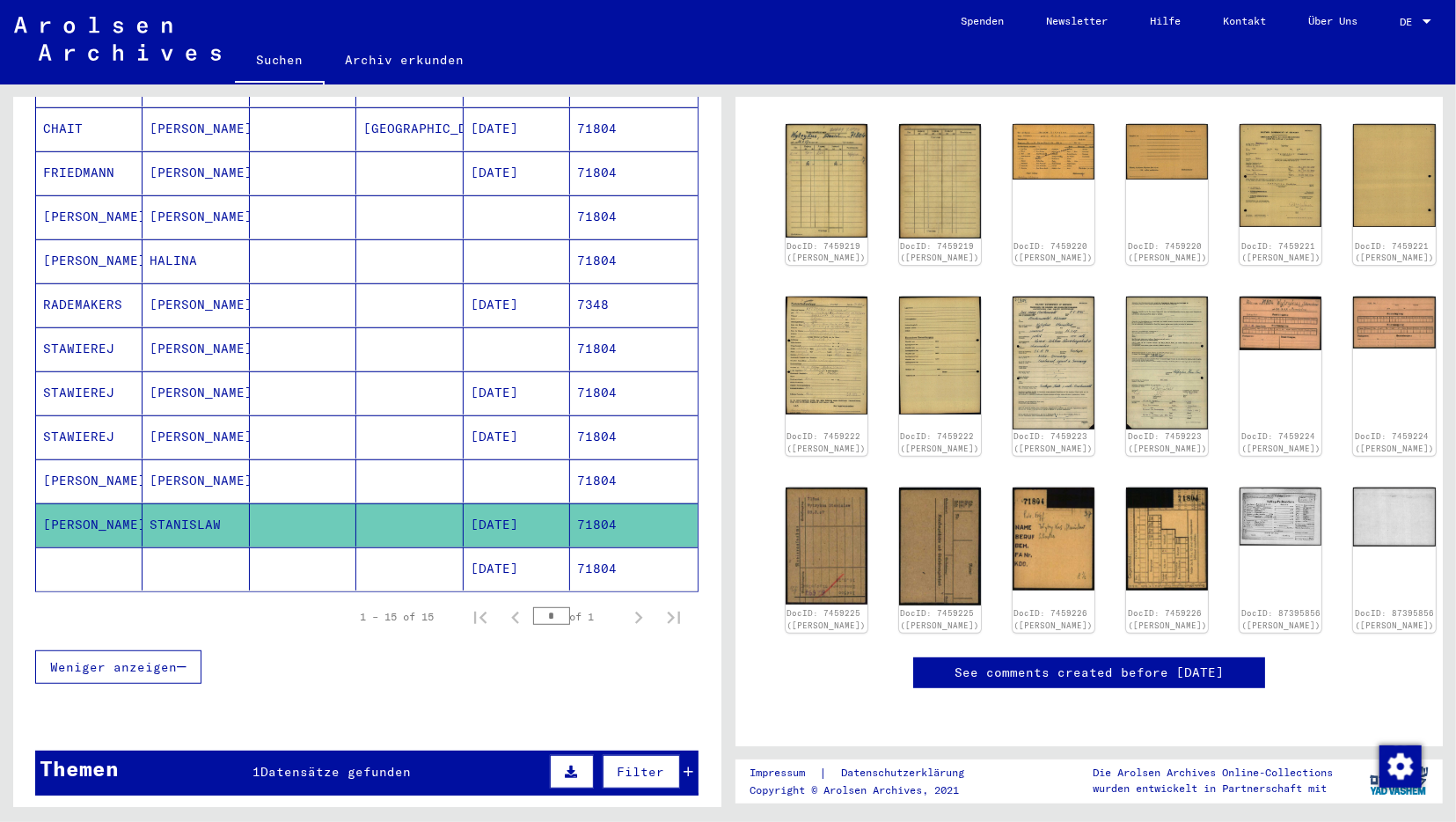
scroll to position [550, 0]
